Goal: Task Accomplishment & Management: Manage account settings

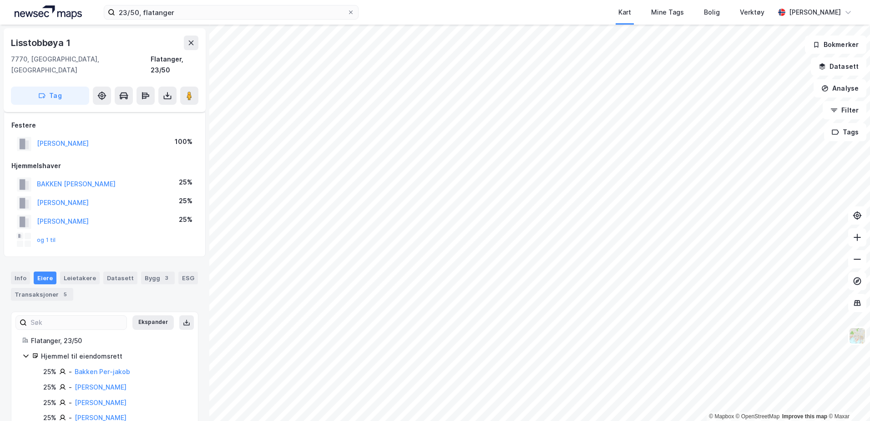
scroll to position [45, 0]
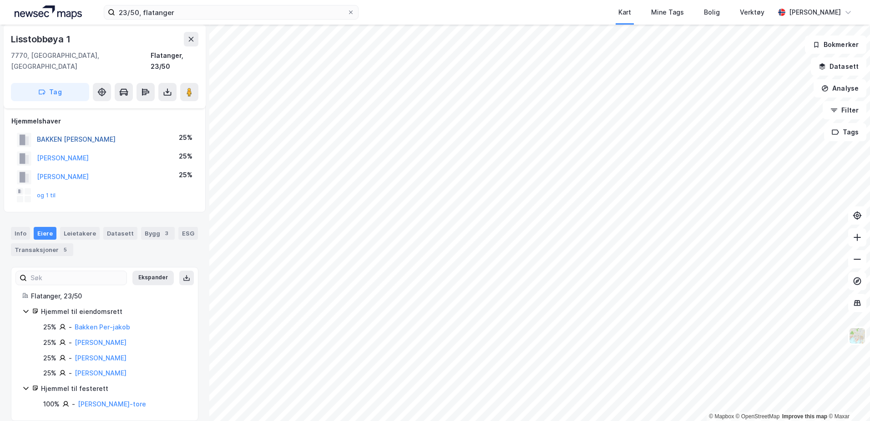
click at [0, 0] on button "BAKKEN [PERSON_NAME]" at bounding box center [0, 0] width 0 height 0
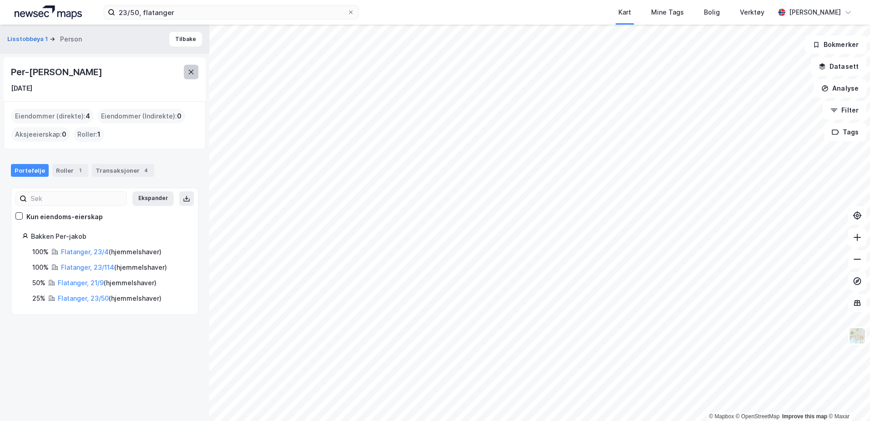
click at [190, 71] on icon at bounding box center [191, 71] width 7 height 7
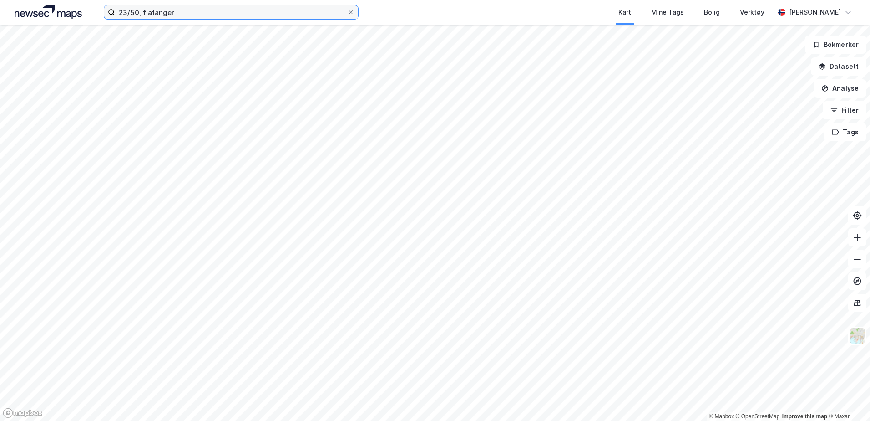
click at [207, 14] on input "23/50, flatanger" at bounding box center [231, 12] width 232 height 14
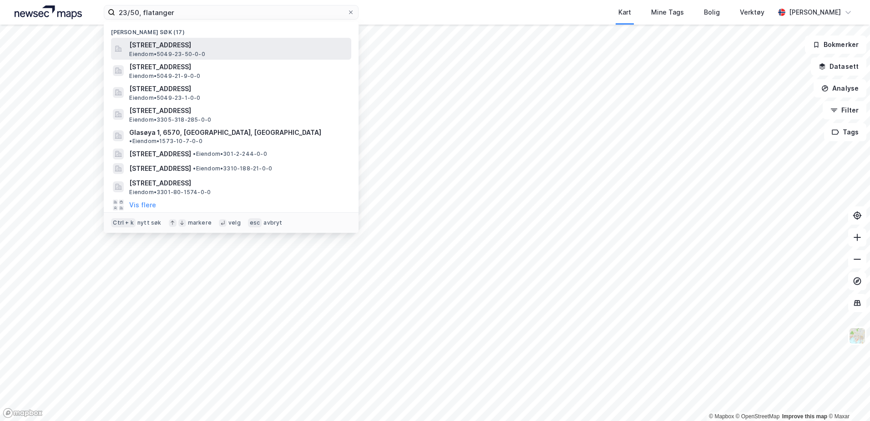
click at [179, 46] on span "[STREET_ADDRESS]" at bounding box center [238, 45] width 218 height 11
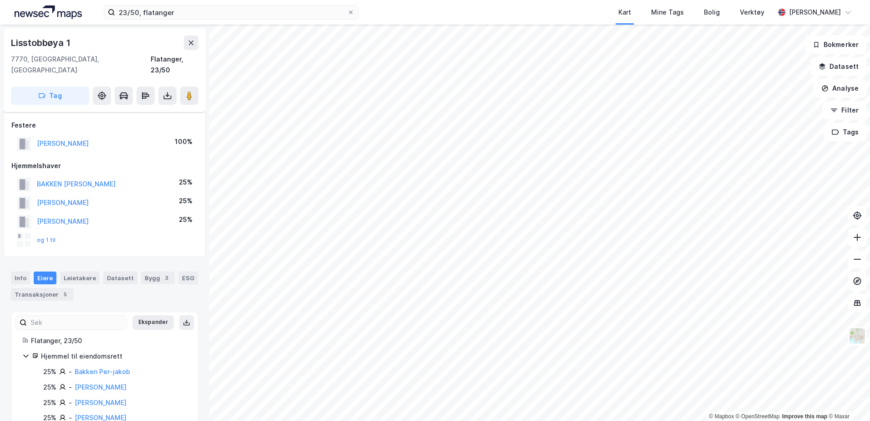
scroll to position [45, 0]
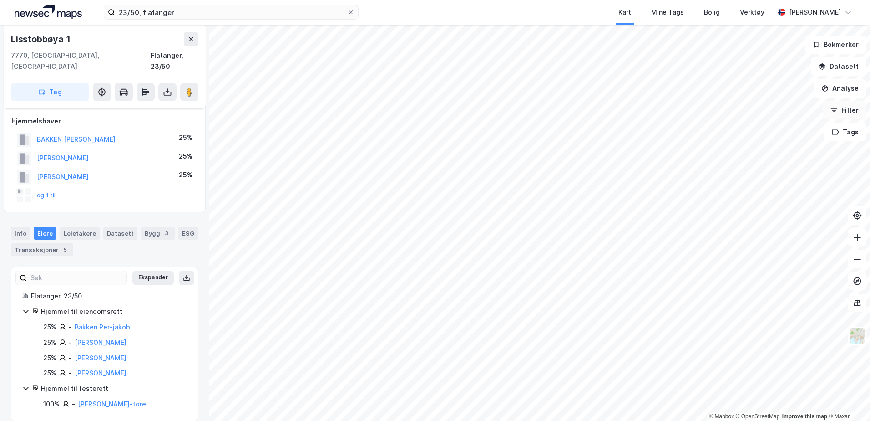
click at [833, 106] on button "Filter" at bounding box center [845, 110] width 44 height 18
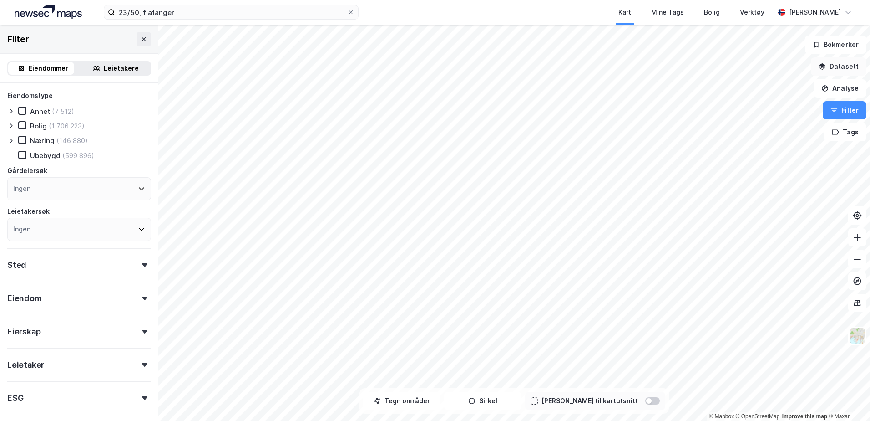
click at [840, 66] on button "Datasett" at bounding box center [839, 66] width 56 height 18
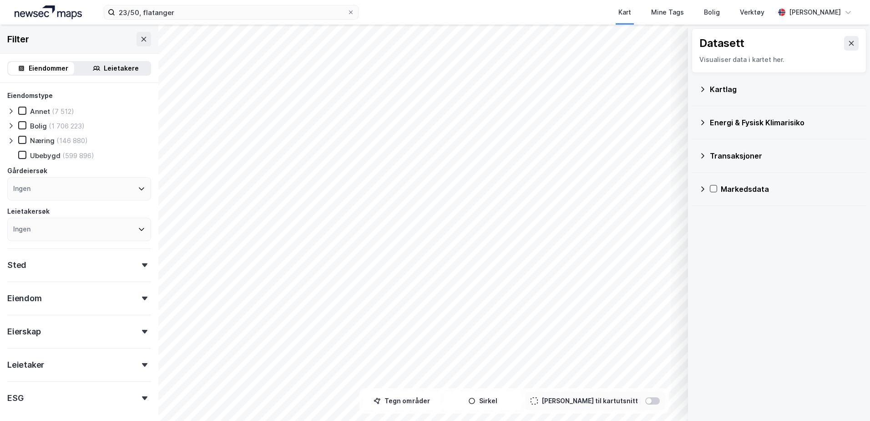
click at [725, 87] on div "Kartlag" at bounding box center [784, 89] width 149 height 11
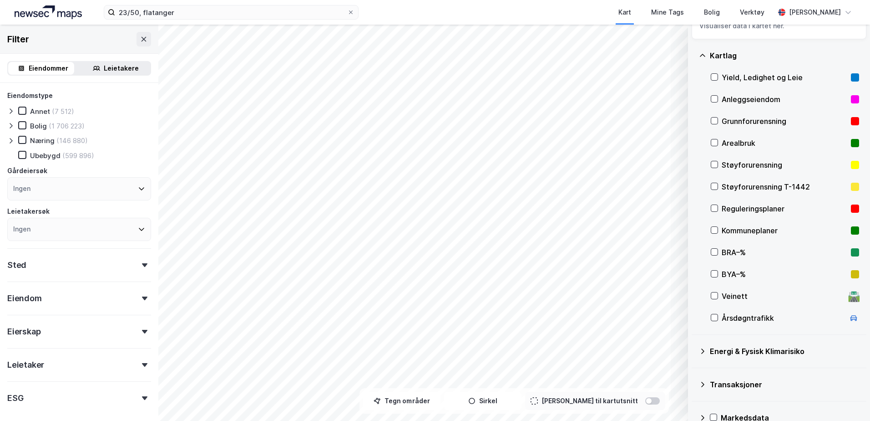
scroll to position [51, 0]
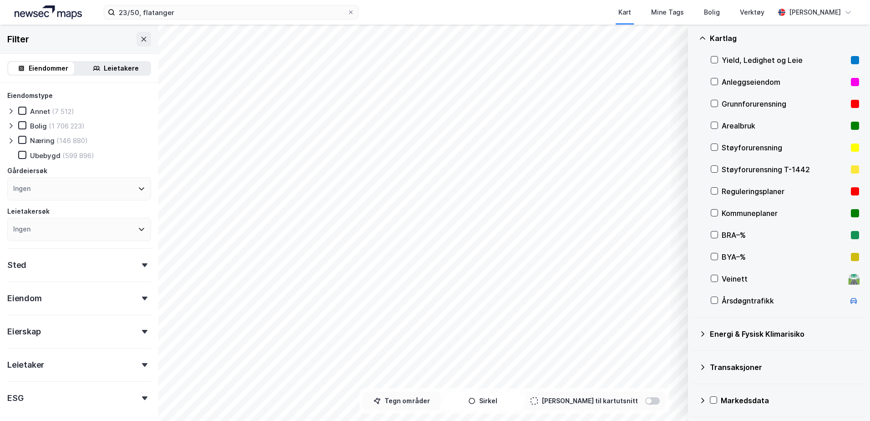
click at [409, 403] on button "Tegn områder" at bounding box center [401, 400] width 77 height 18
click at [417, 401] on button "Tegner i kart" at bounding box center [401, 400] width 77 height 18
click at [631, 11] on div "Kart" at bounding box center [625, 12] width 13 height 11
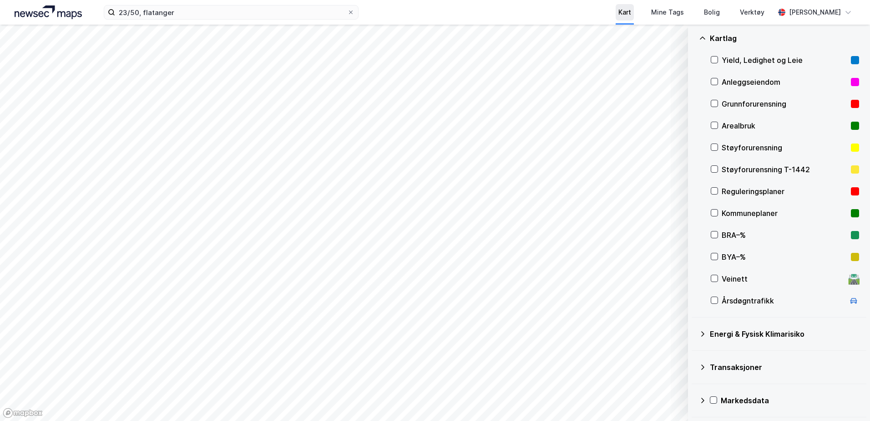
click at [631, 11] on div "Kart" at bounding box center [625, 12] width 13 height 11
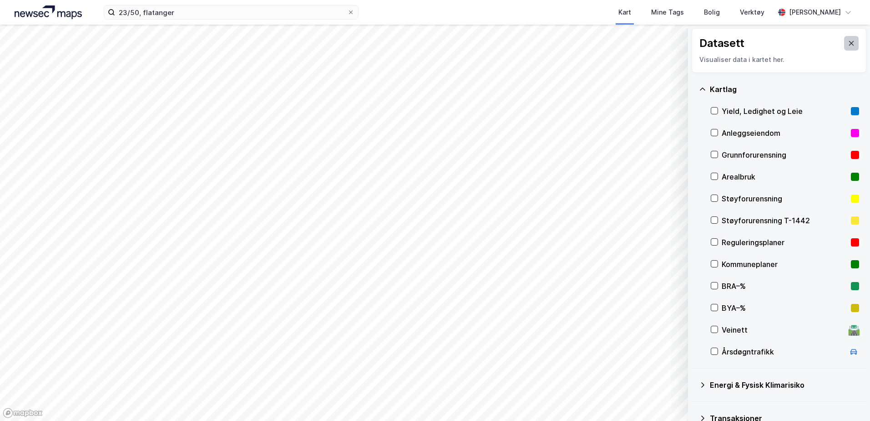
click at [848, 42] on icon at bounding box center [851, 43] width 7 height 7
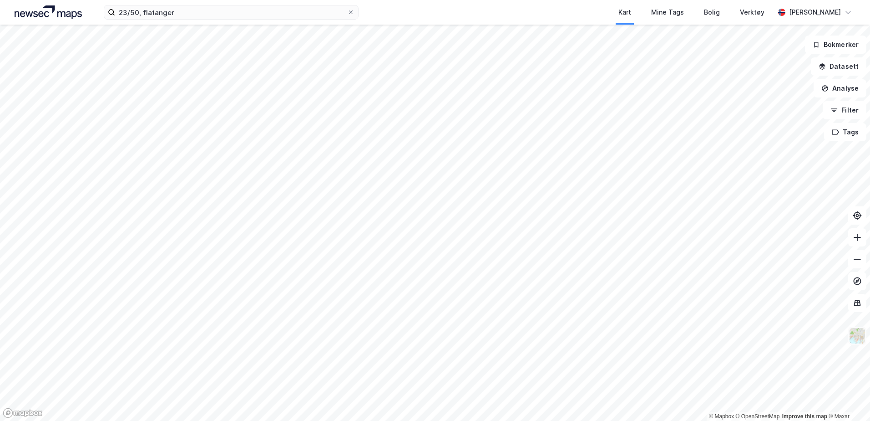
click at [856, 335] on img at bounding box center [857, 335] width 17 height 17
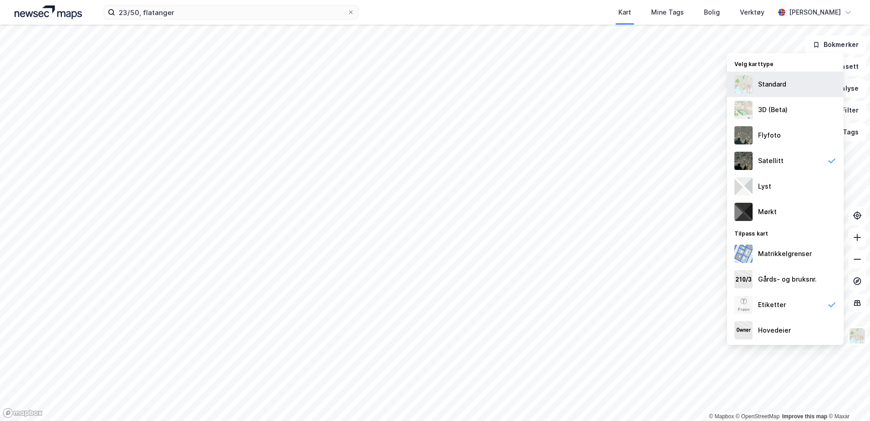
click at [773, 87] on div "Standard" at bounding box center [772, 84] width 28 height 11
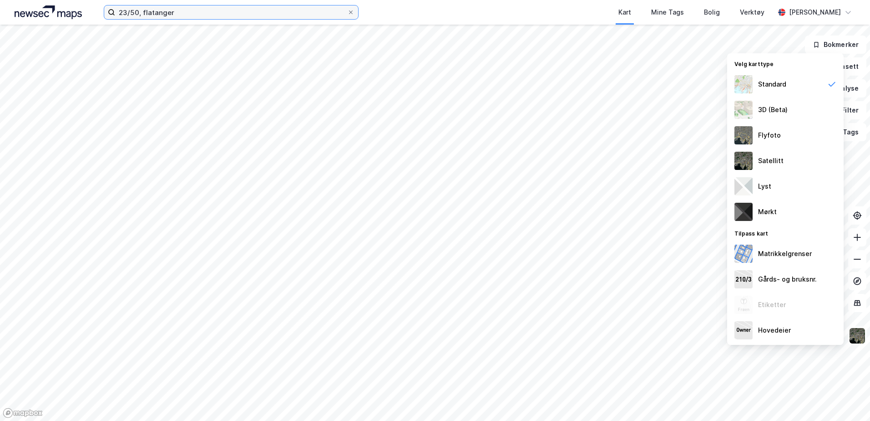
click at [181, 14] on input "23/50, flatanger" at bounding box center [231, 12] width 232 height 14
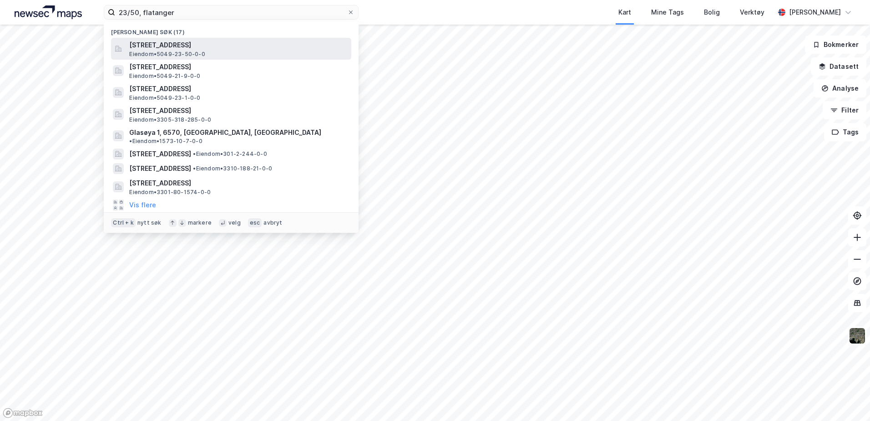
click at [187, 48] on span "[STREET_ADDRESS]" at bounding box center [238, 45] width 218 height 11
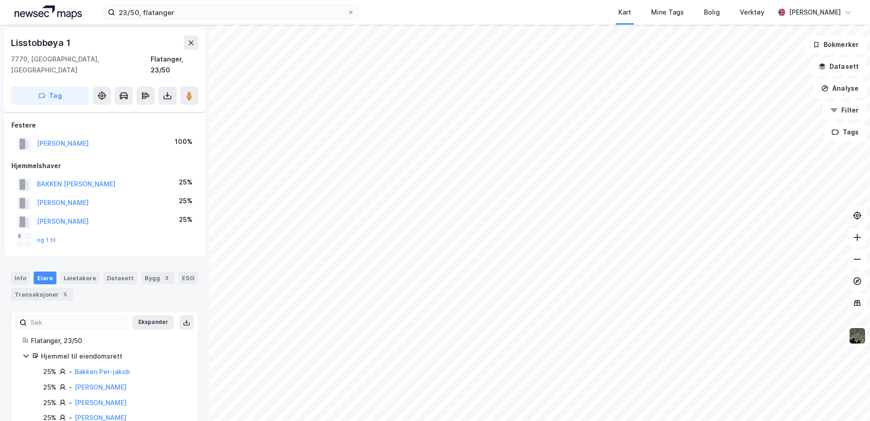
scroll to position [45, 0]
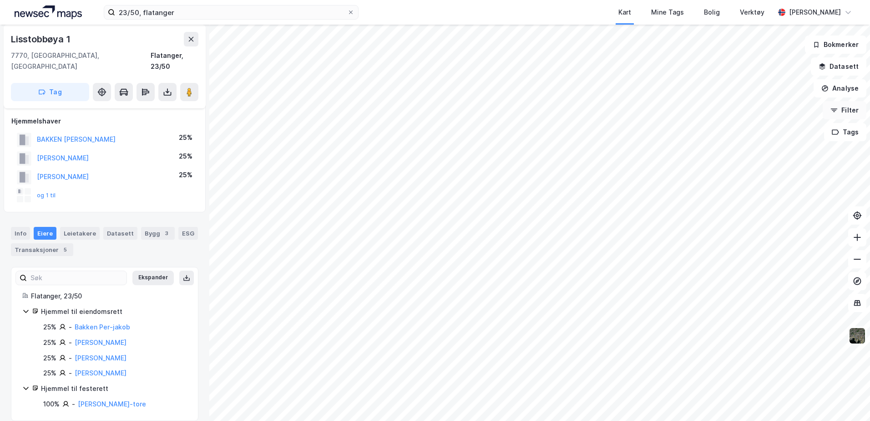
click at [842, 113] on button "Filter" at bounding box center [845, 110] width 44 height 18
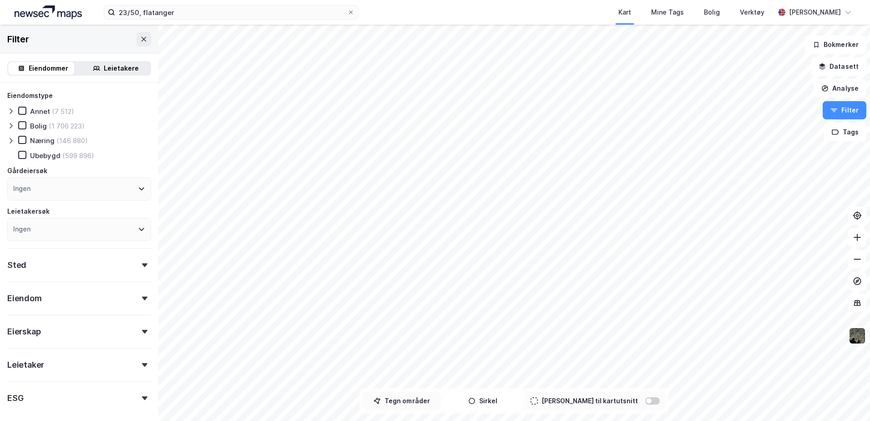
click at [419, 400] on button "Tegn områder" at bounding box center [401, 400] width 77 height 18
click at [645, 400] on div at bounding box center [652, 400] width 15 height 7
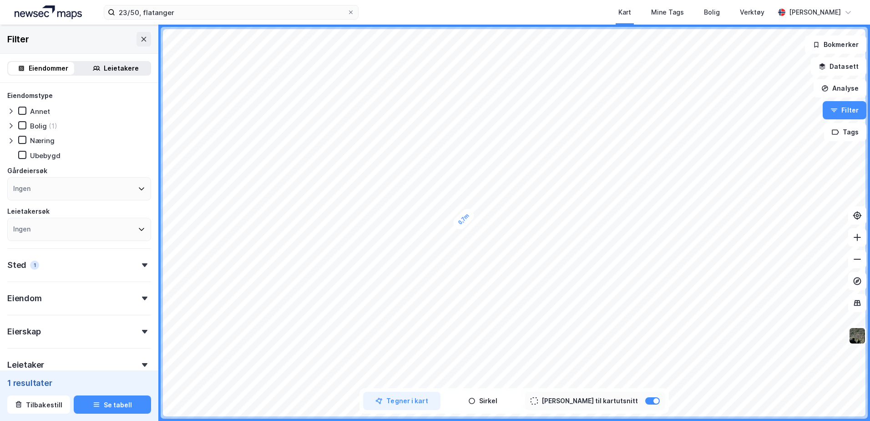
click at [464, 219] on div "0,7m" at bounding box center [463, 218] width 25 height 25
click at [837, 131] on icon "button" at bounding box center [835, 131] width 7 height 7
click at [697, 141] on div "Tags" at bounding box center [694, 138] width 22 height 15
drag, startPoint x: 697, startPoint y: 141, endPoint x: 726, endPoint y: 139, distance: 29.2
click at [726, 139] on div "Tags" at bounding box center [748, 138] width 130 height 15
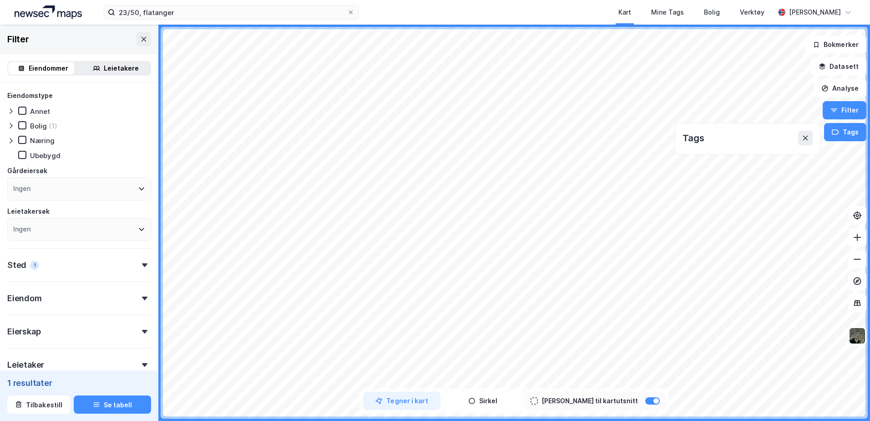
click at [705, 138] on div "Tags" at bounding box center [748, 138] width 130 height 15
click at [702, 138] on div "Tags" at bounding box center [694, 138] width 22 height 15
click at [700, 142] on div "Tags" at bounding box center [694, 138] width 22 height 15
click at [696, 135] on div "Tags" at bounding box center [694, 138] width 22 height 15
click at [706, 137] on div "Tags" at bounding box center [748, 138] width 130 height 15
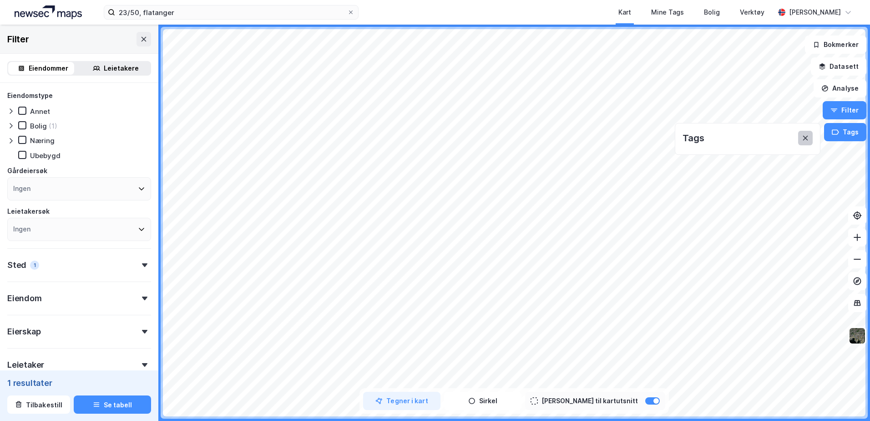
click at [807, 139] on icon at bounding box center [805, 138] width 5 height 5
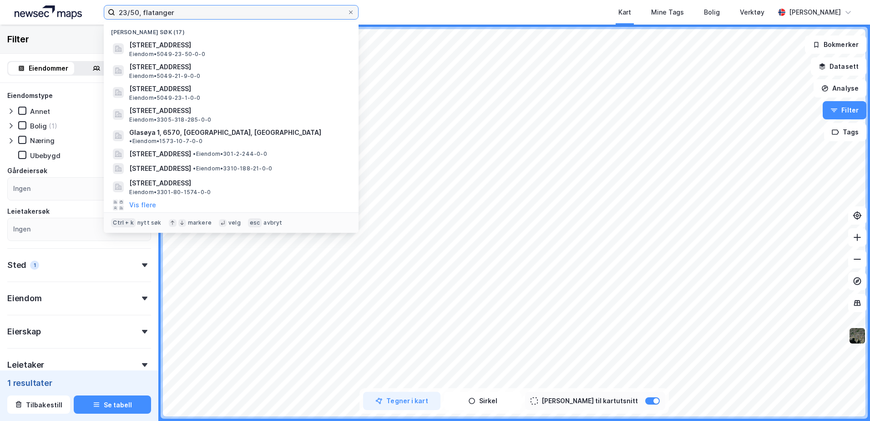
click at [138, 12] on input "23/50, flatanger" at bounding box center [231, 12] width 232 height 14
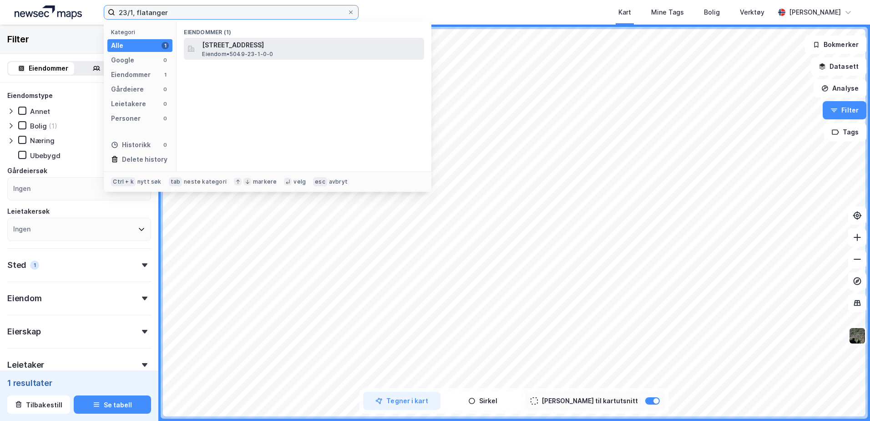
type input "23/1, flatanger"
click at [230, 50] on span "[STREET_ADDRESS]" at bounding box center [311, 45] width 218 height 11
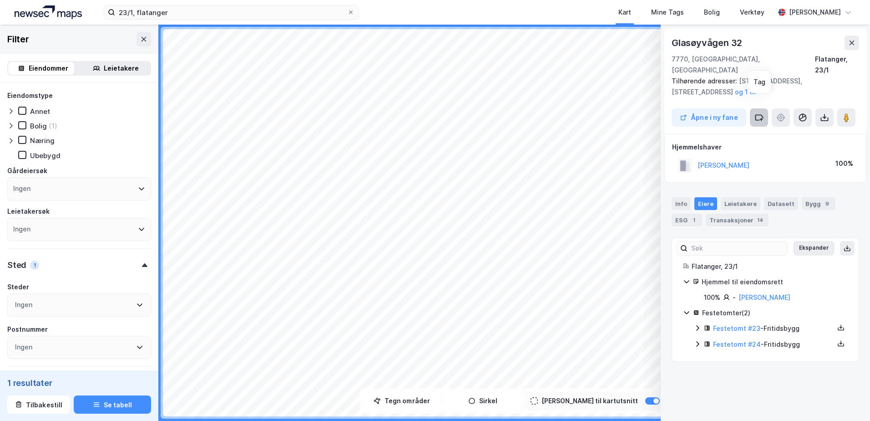
click at [755, 113] on icon at bounding box center [759, 117] width 9 height 9
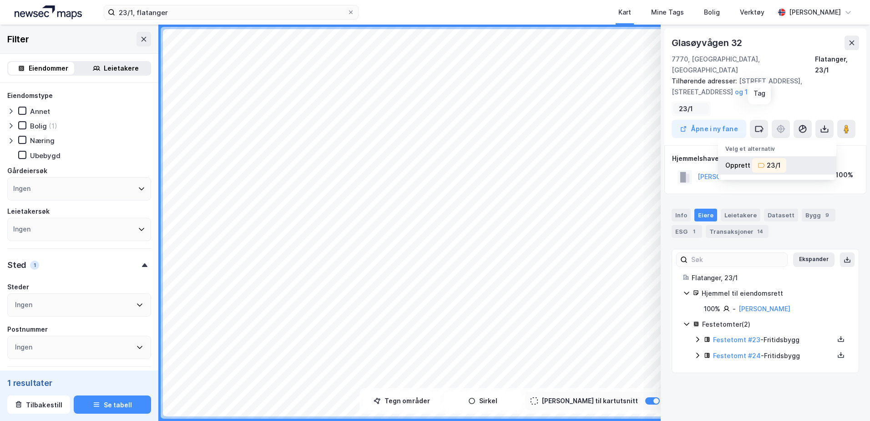
type input "23/1"
click at [762, 162] on icon at bounding box center [761, 165] width 7 height 7
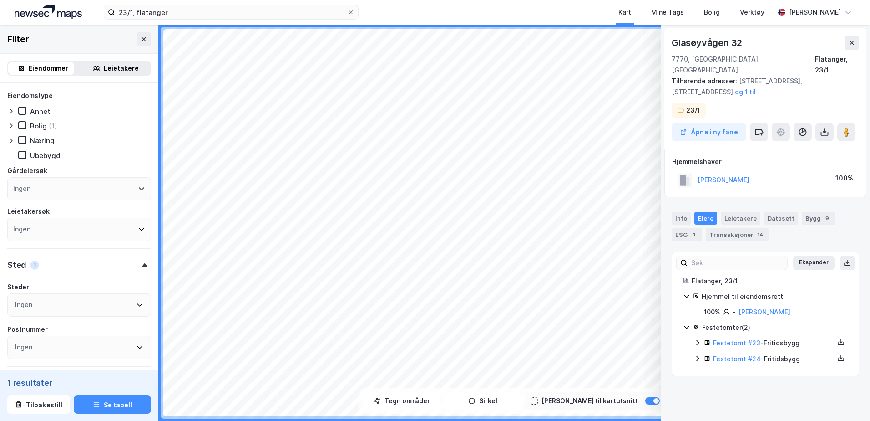
click at [694, 391] on div "Glasøyvågen 32 7770, [GEOGRAPHIC_DATA], [GEOGRAPHIC_DATA] [GEOGRAPHIC_DATA], 23…" at bounding box center [765, 223] width 209 height 396
click at [132, 10] on input "23/1, flatanger" at bounding box center [231, 12] width 232 height 14
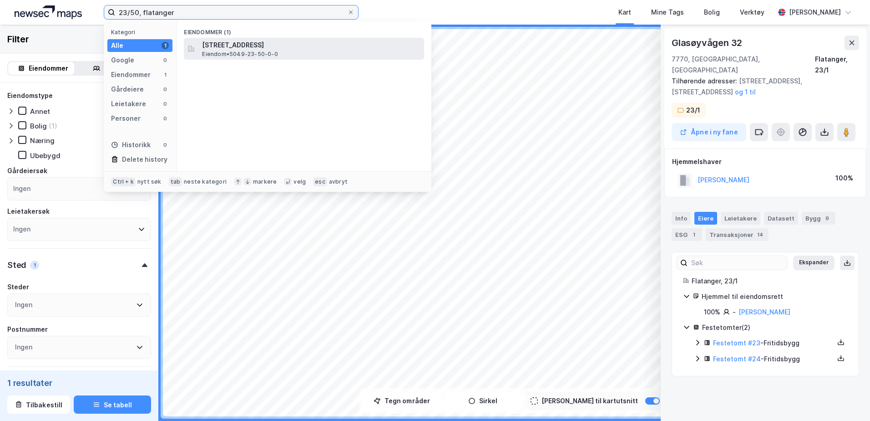
type input "23/50, flatanger"
click at [245, 44] on span "[STREET_ADDRESS]" at bounding box center [311, 45] width 218 height 11
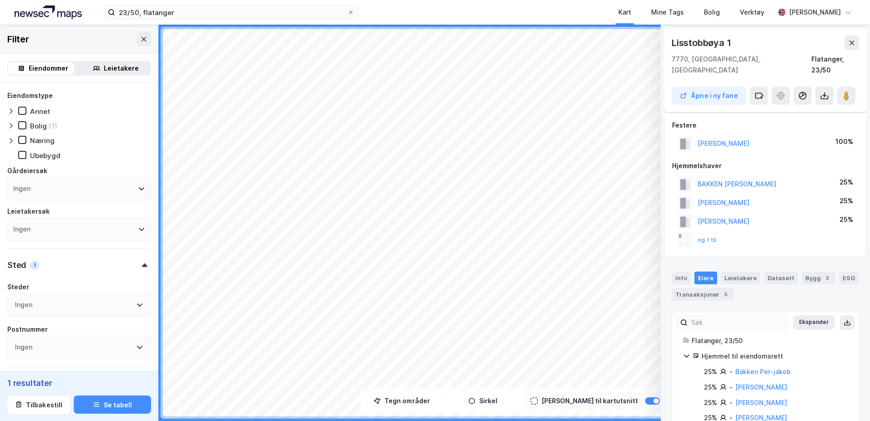
scroll to position [45, 0]
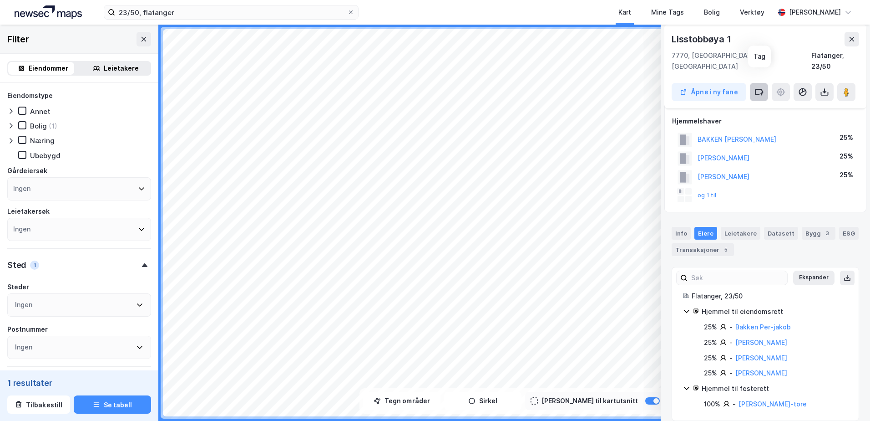
click at [758, 87] on icon at bounding box center [759, 91] width 9 height 9
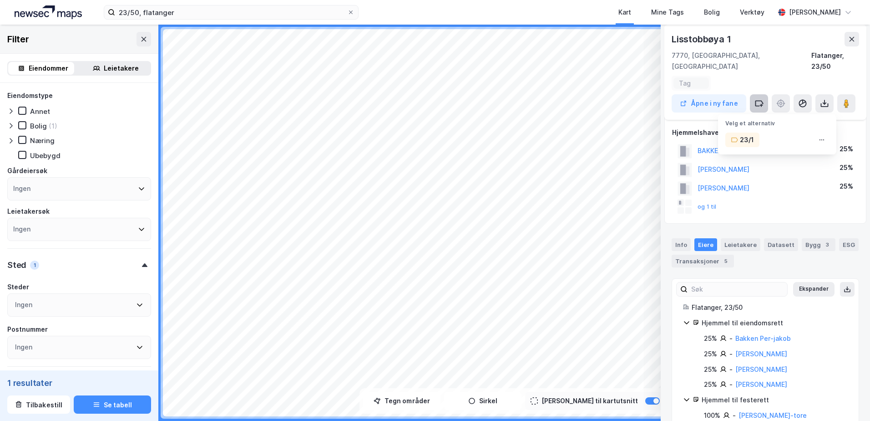
scroll to position [56, 0]
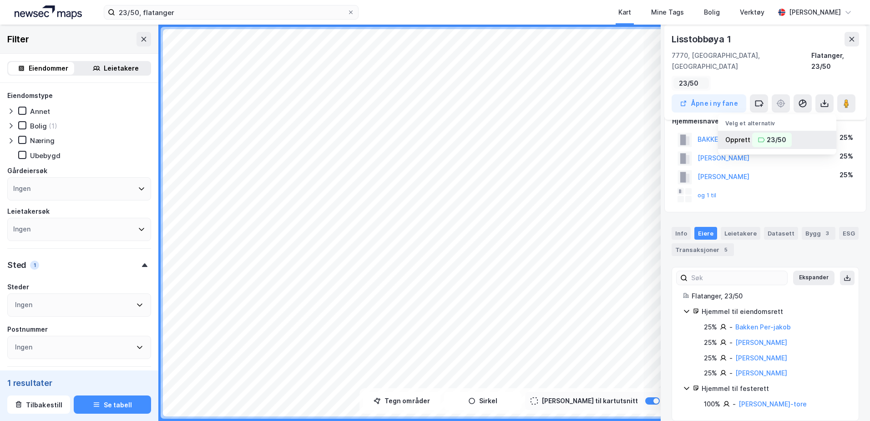
type input "23/50"
click at [774, 134] on div "23/50" at bounding box center [777, 139] width 20 height 11
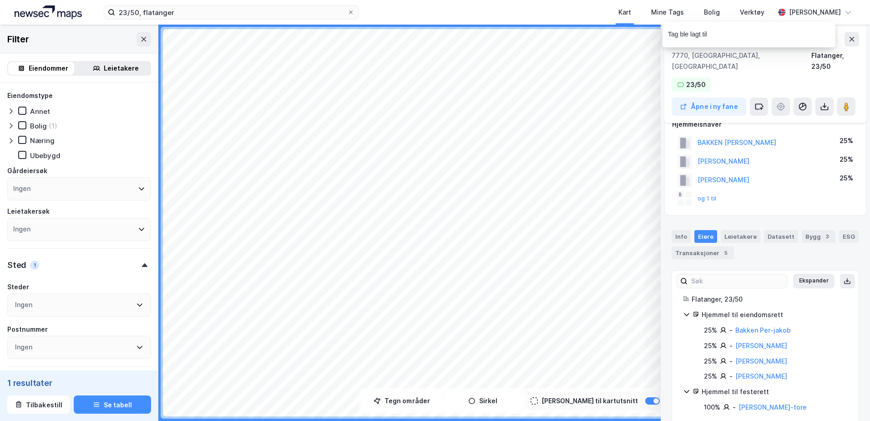
scroll to position [59, 0]
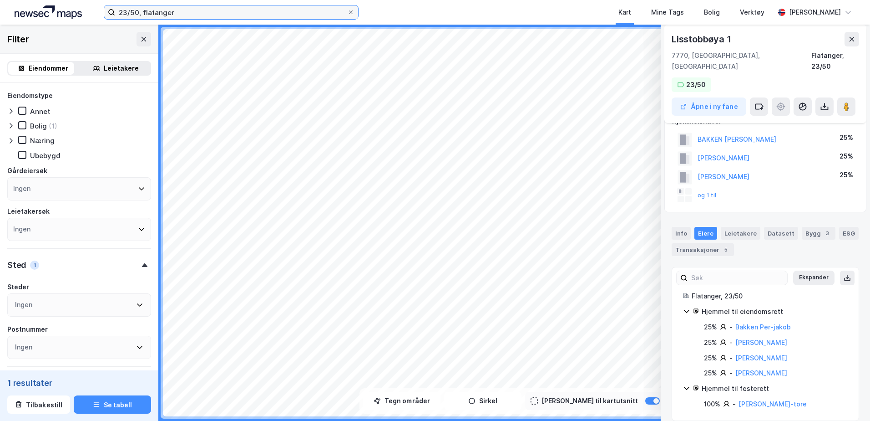
click at [137, 15] on input "23/50, flatanger" at bounding box center [231, 12] width 232 height 14
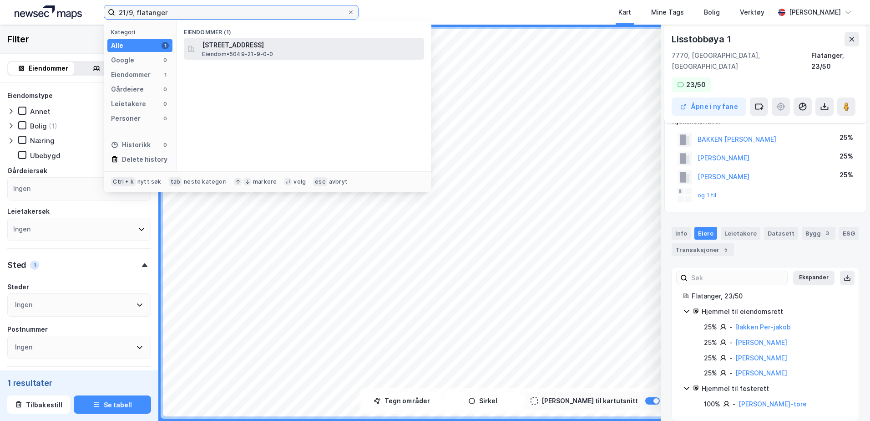
type input "21/9, flatanger"
click at [241, 51] on span "Eiendom • 5049-21-9-0-0" at bounding box center [237, 54] width 71 height 7
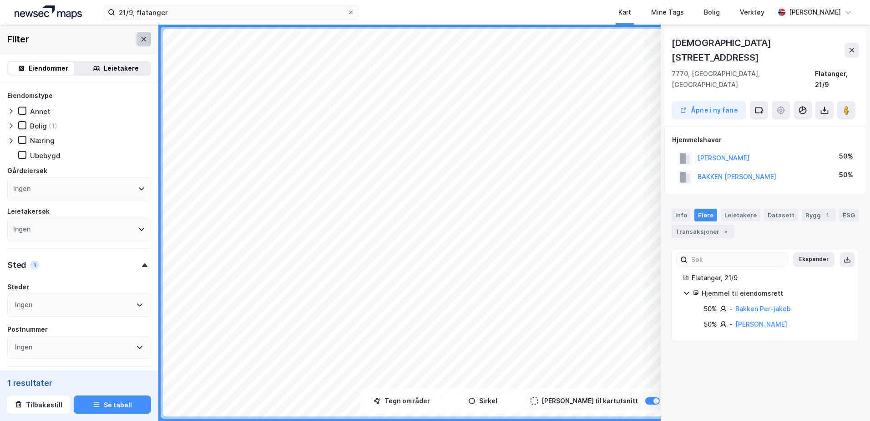
click at [142, 37] on icon at bounding box center [144, 38] width 5 height 5
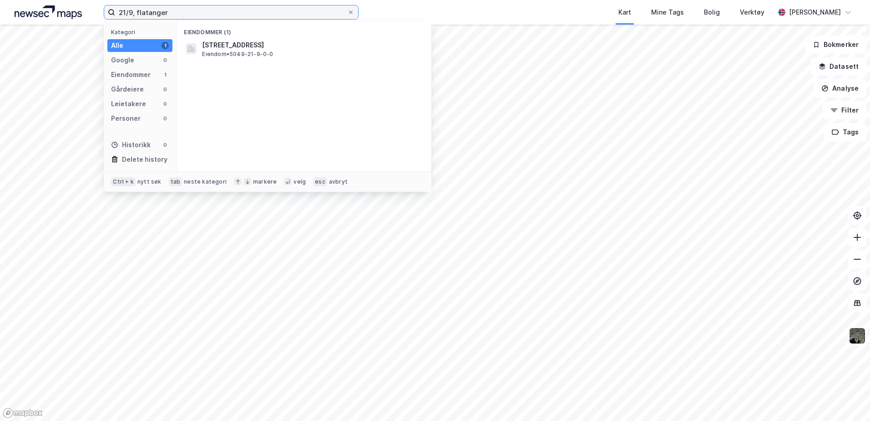
click at [170, 15] on input "21/9, flatanger" at bounding box center [231, 12] width 232 height 14
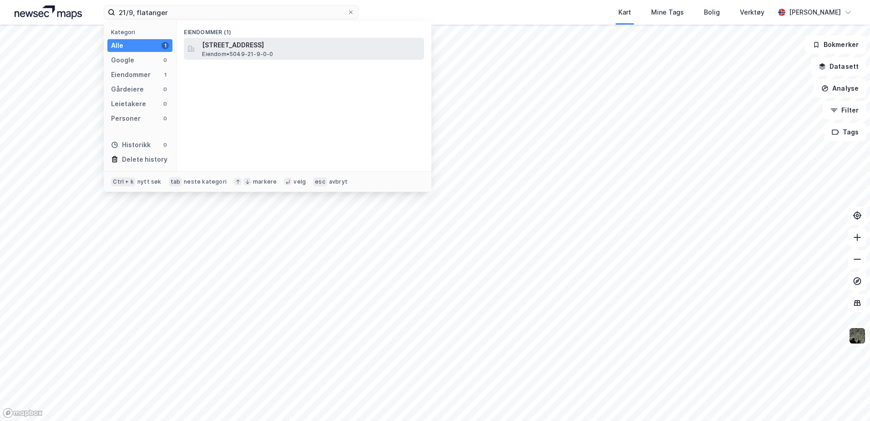
click at [240, 45] on span "[STREET_ADDRESS]" at bounding box center [311, 45] width 218 height 11
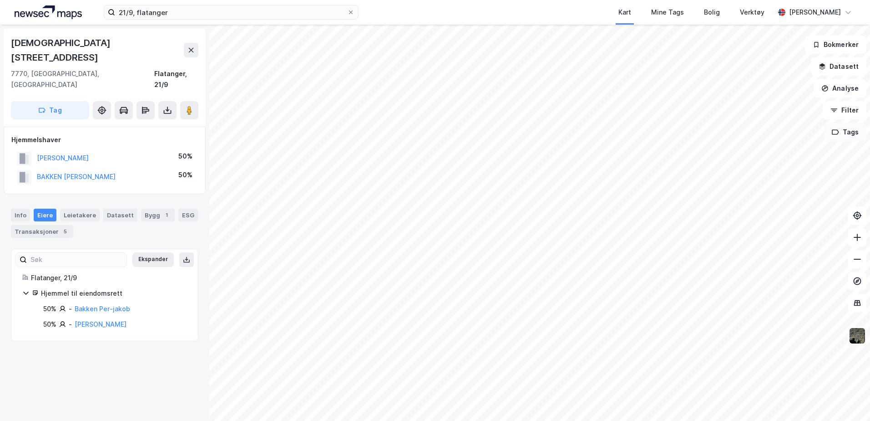
click at [845, 131] on button "Tags" at bounding box center [845, 132] width 42 height 18
click at [846, 127] on button "Tags" at bounding box center [845, 132] width 42 height 18
click at [846, 111] on button "Filter" at bounding box center [845, 110] width 44 height 18
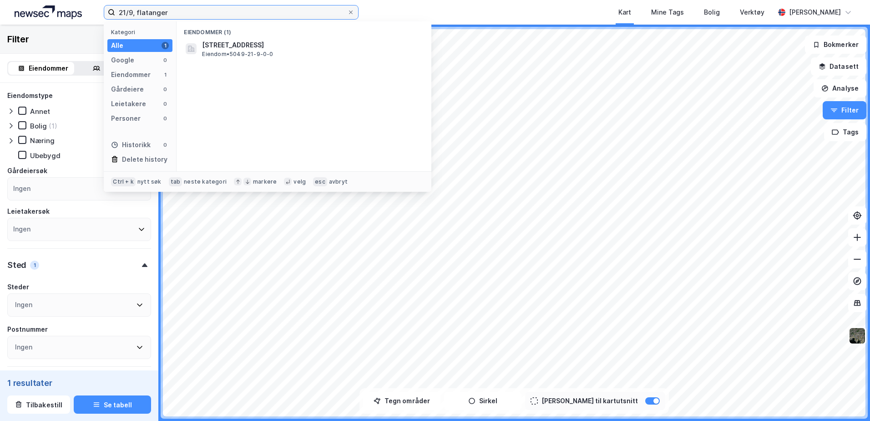
click at [187, 11] on input "21/9, flatanger" at bounding box center [231, 12] width 232 height 14
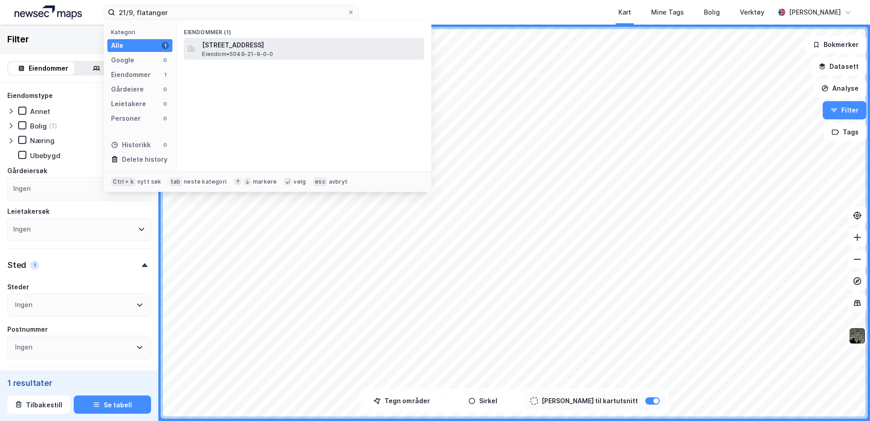
click at [244, 52] on span "Eiendom • 5049-21-9-0-0" at bounding box center [237, 54] width 71 height 7
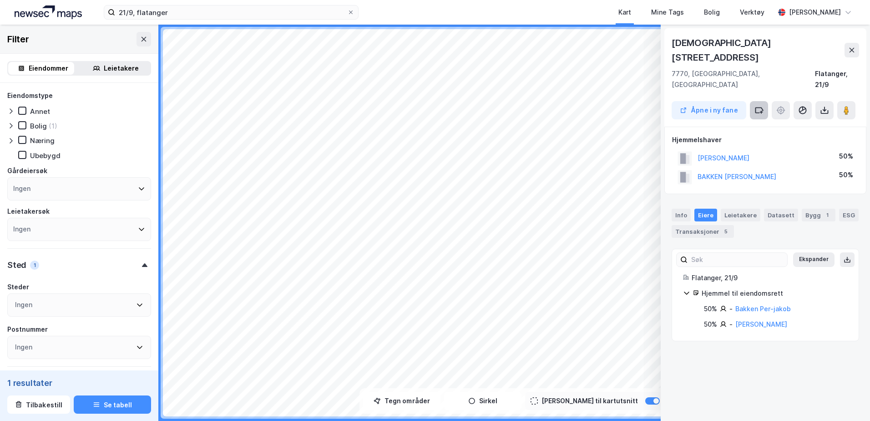
click at [755, 106] on icon at bounding box center [759, 110] width 9 height 9
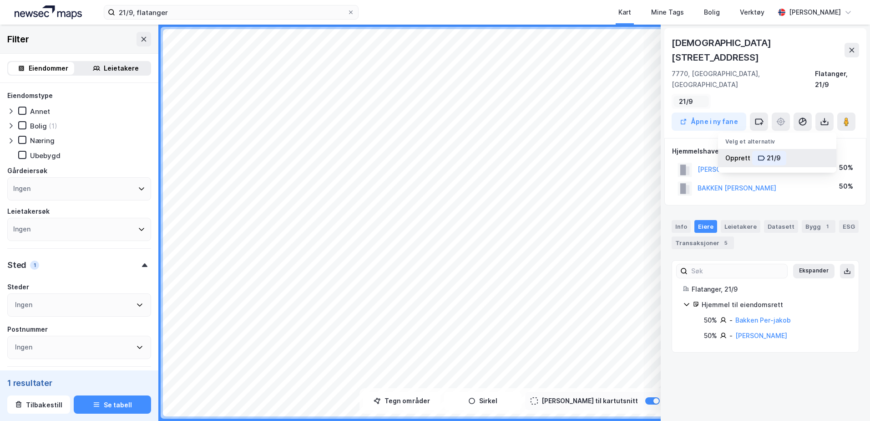
type input "21/9"
click at [774, 152] on div "21/9" at bounding box center [774, 157] width 14 height 11
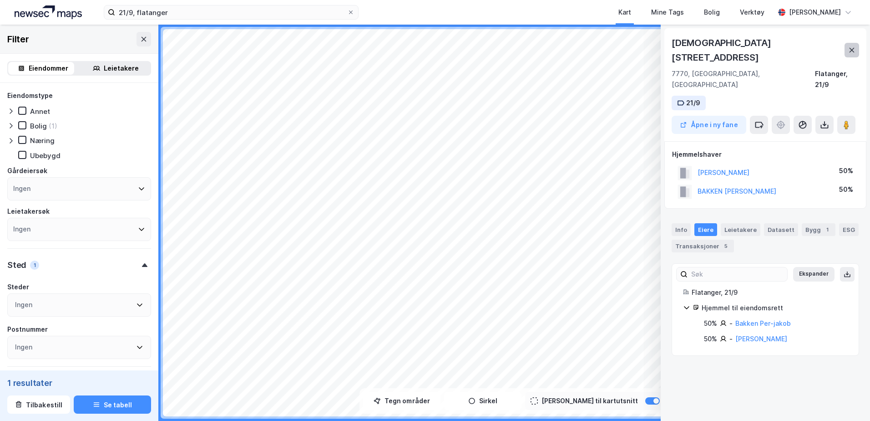
click at [849, 46] on icon at bounding box center [851, 49] width 7 height 7
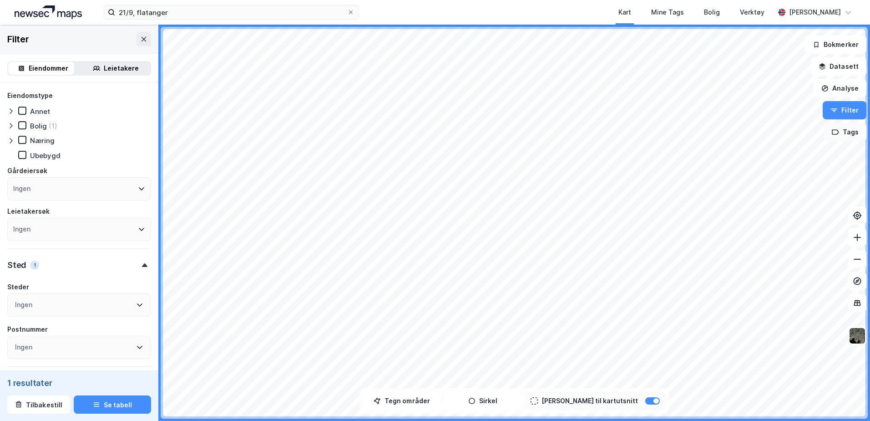
click at [848, 132] on button "Tags" at bounding box center [845, 132] width 42 height 18
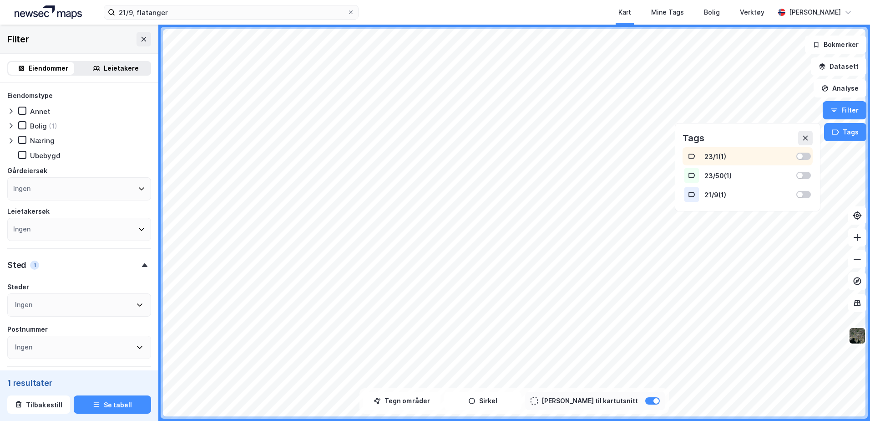
click at [809, 155] on div at bounding box center [804, 155] width 15 height 7
click at [807, 169] on div "23/50 ( 1 )" at bounding box center [748, 175] width 130 height 18
click at [803, 194] on div at bounding box center [799, 194] width 5 height 5
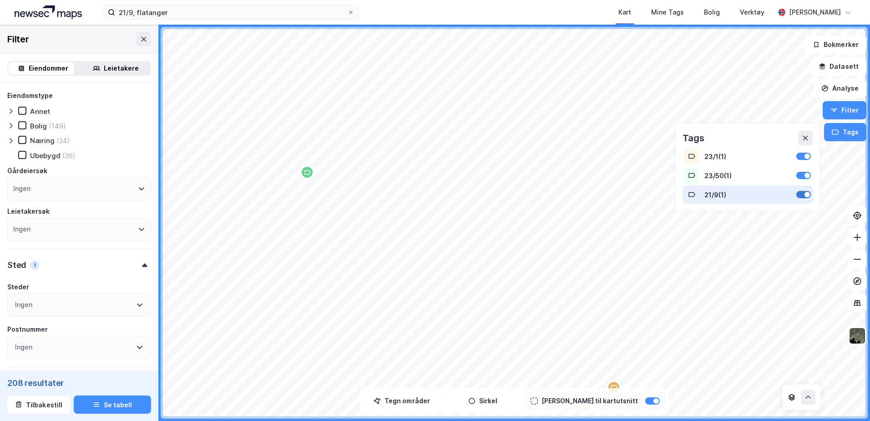
click at [801, 195] on div at bounding box center [804, 194] width 15 height 7
click at [811, 195] on div at bounding box center [804, 194] width 15 height 7
click at [140, 36] on icon at bounding box center [143, 39] width 7 height 7
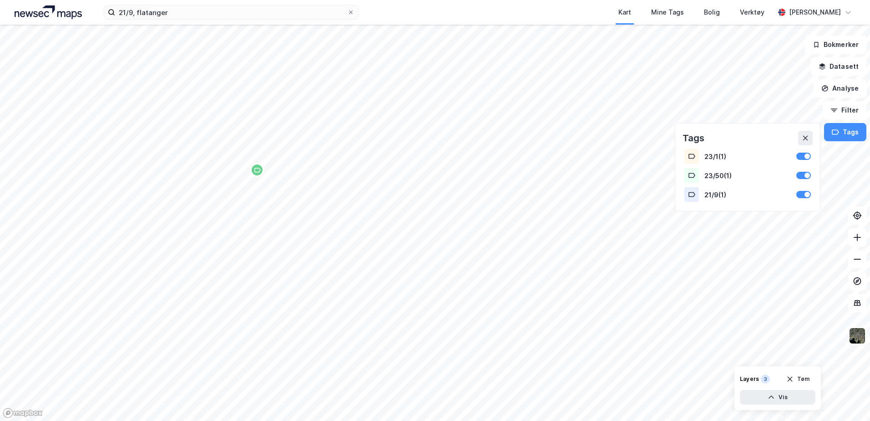
click at [260, 174] on div "Map marker" at bounding box center [257, 170] width 14 height 14
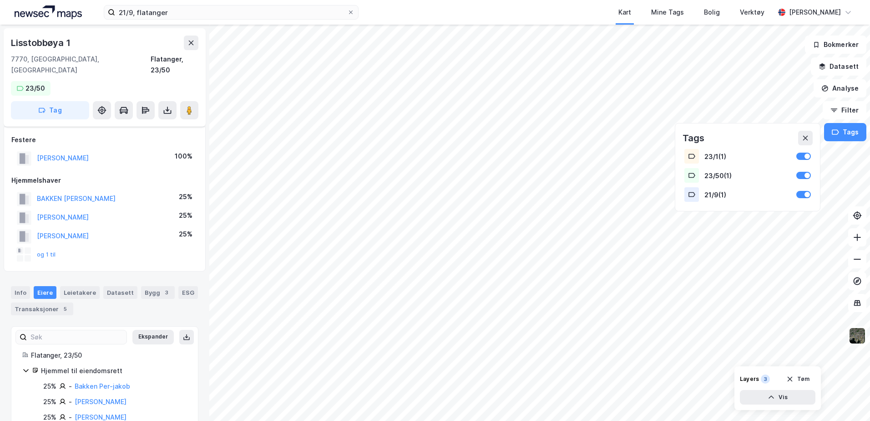
scroll to position [59, 0]
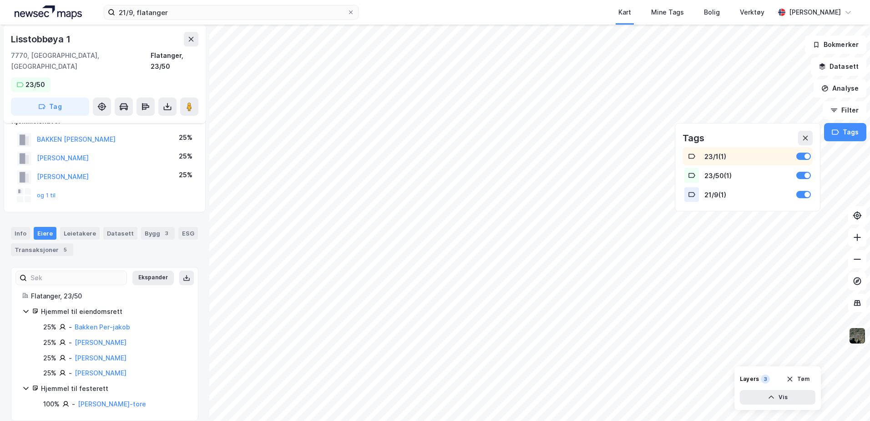
click at [690, 154] on icon at bounding box center [692, 156] width 7 height 5
click at [692, 194] on icon at bounding box center [691, 194] width 7 height 7
click at [690, 194] on icon at bounding box center [692, 194] width 7 height 5
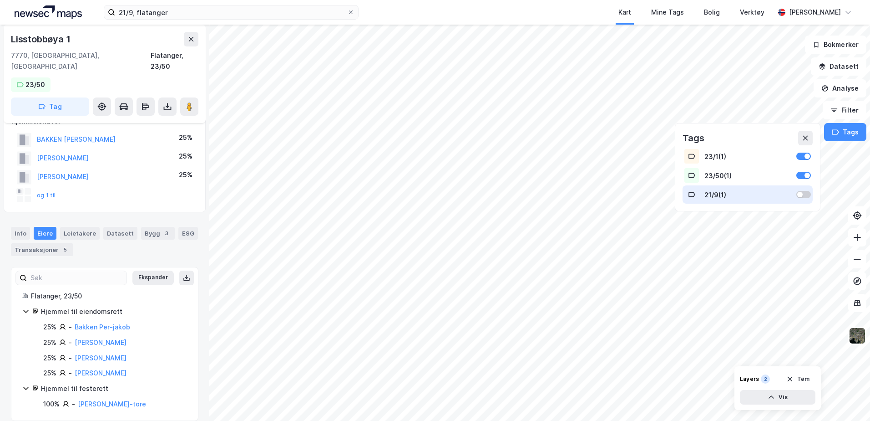
click at [690, 194] on icon at bounding box center [692, 194] width 7 height 5
click at [802, 193] on div at bounding box center [804, 194] width 15 height 7
click at [808, 193] on div at bounding box center [804, 194] width 15 height 7
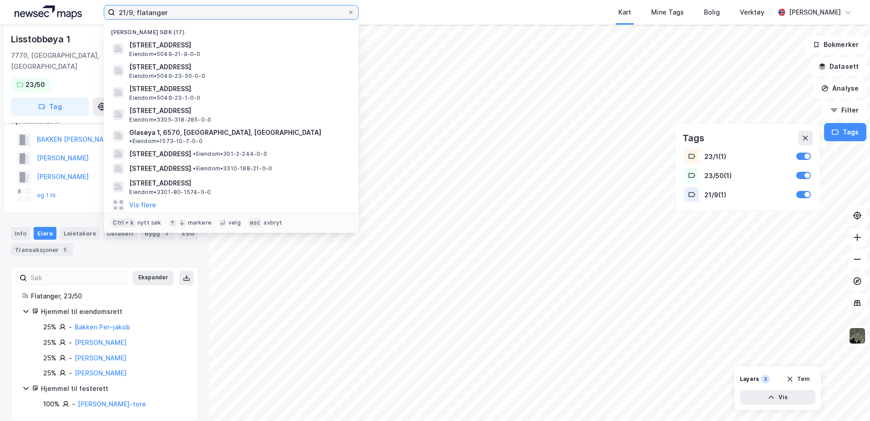
click at [179, 10] on input "21/9, flatanger" at bounding box center [231, 12] width 232 height 14
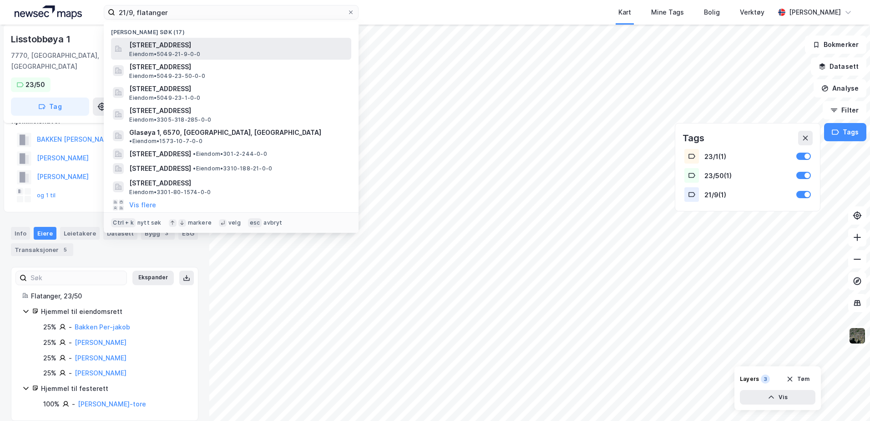
click at [176, 47] on span "[STREET_ADDRESS]" at bounding box center [238, 45] width 218 height 11
